Goal: Transaction & Acquisition: Purchase product/service

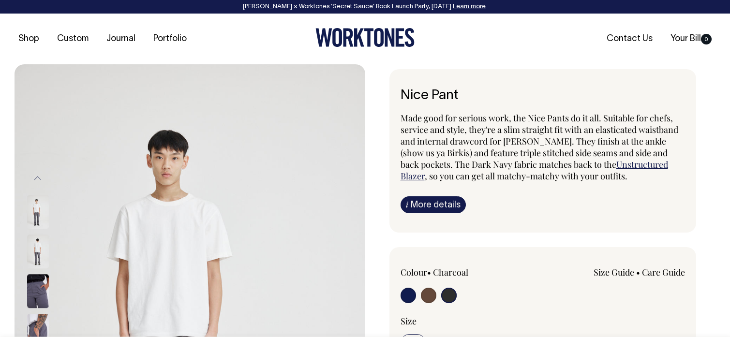
select select "Charcoal"
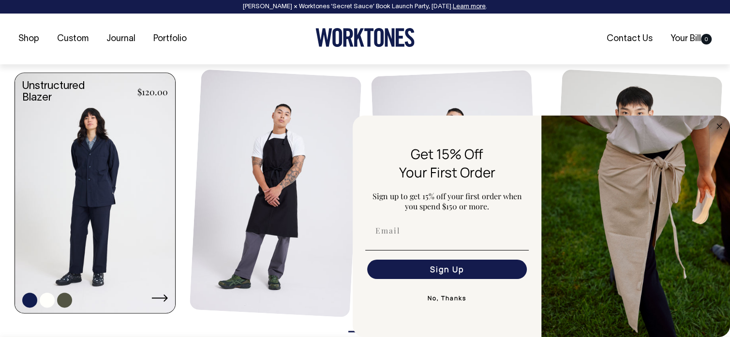
scroll to position [1112, 0]
click at [159, 294] on icon at bounding box center [159, 297] width 16 height 8
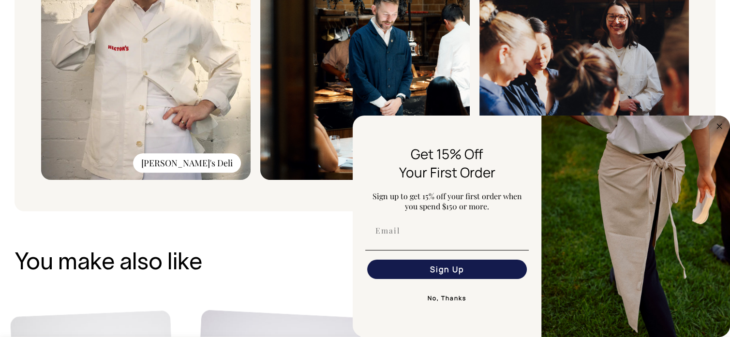
scroll to position [882, 0]
click at [719, 125] on circle "Close dialog" at bounding box center [719, 125] width 11 height 11
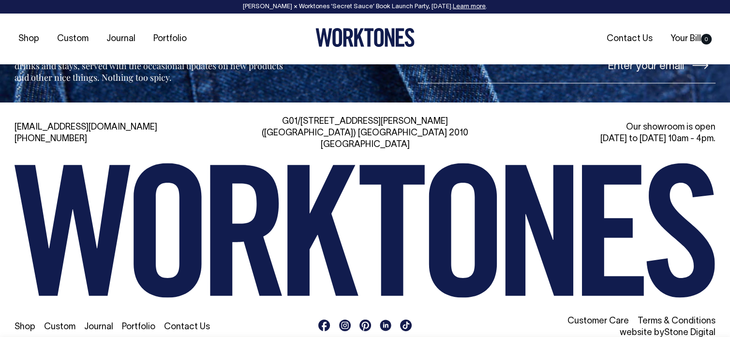
scroll to position [1607, 0]
